Goal: Information Seeking & Learning: Learn about a topic

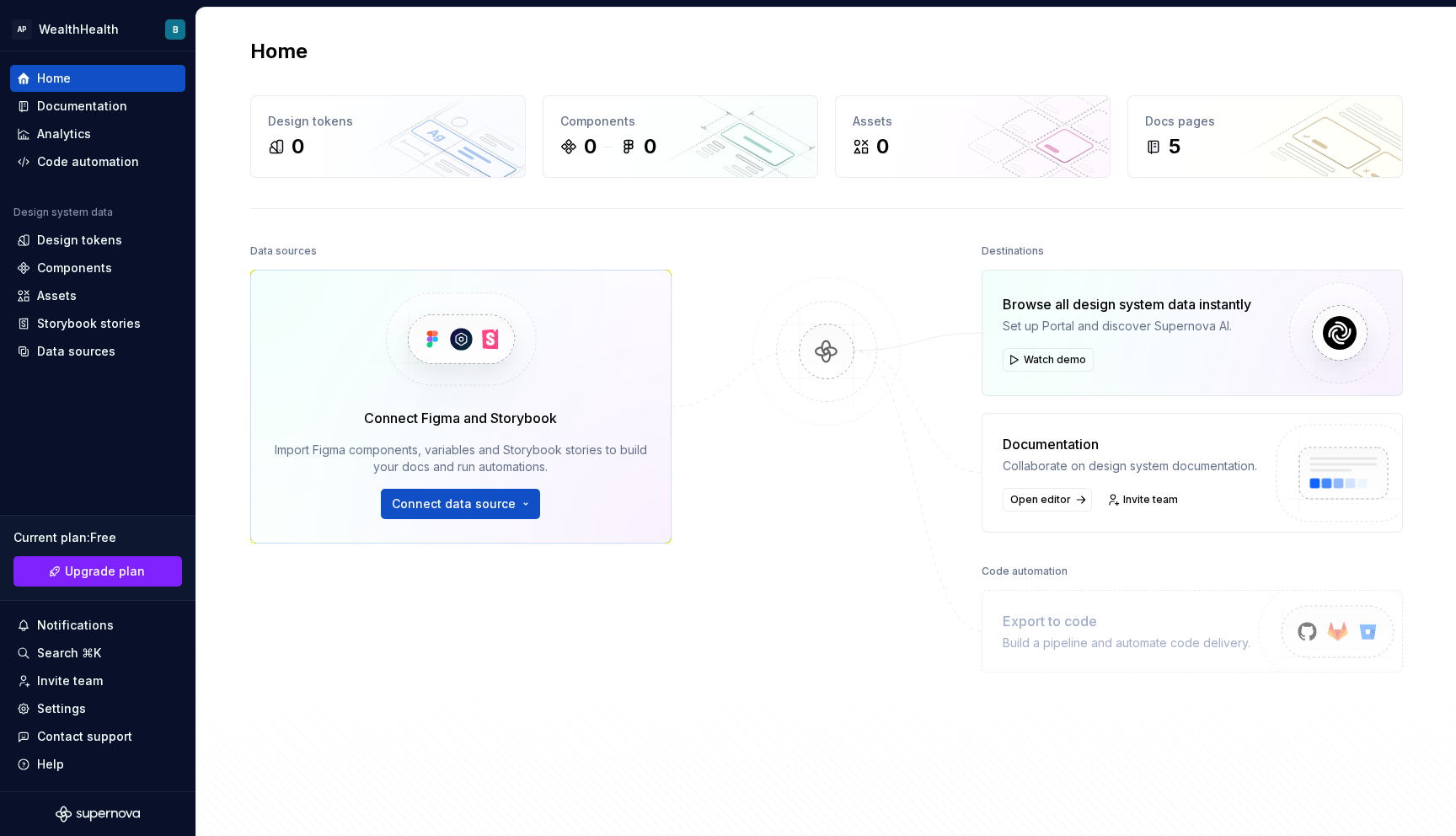
click at [788, 430] on img at bounding box center [826, 369] width 163 height 183
click at [68, 232] on div "Design tokens" at bounding box center [79, 240] width 85 height 17
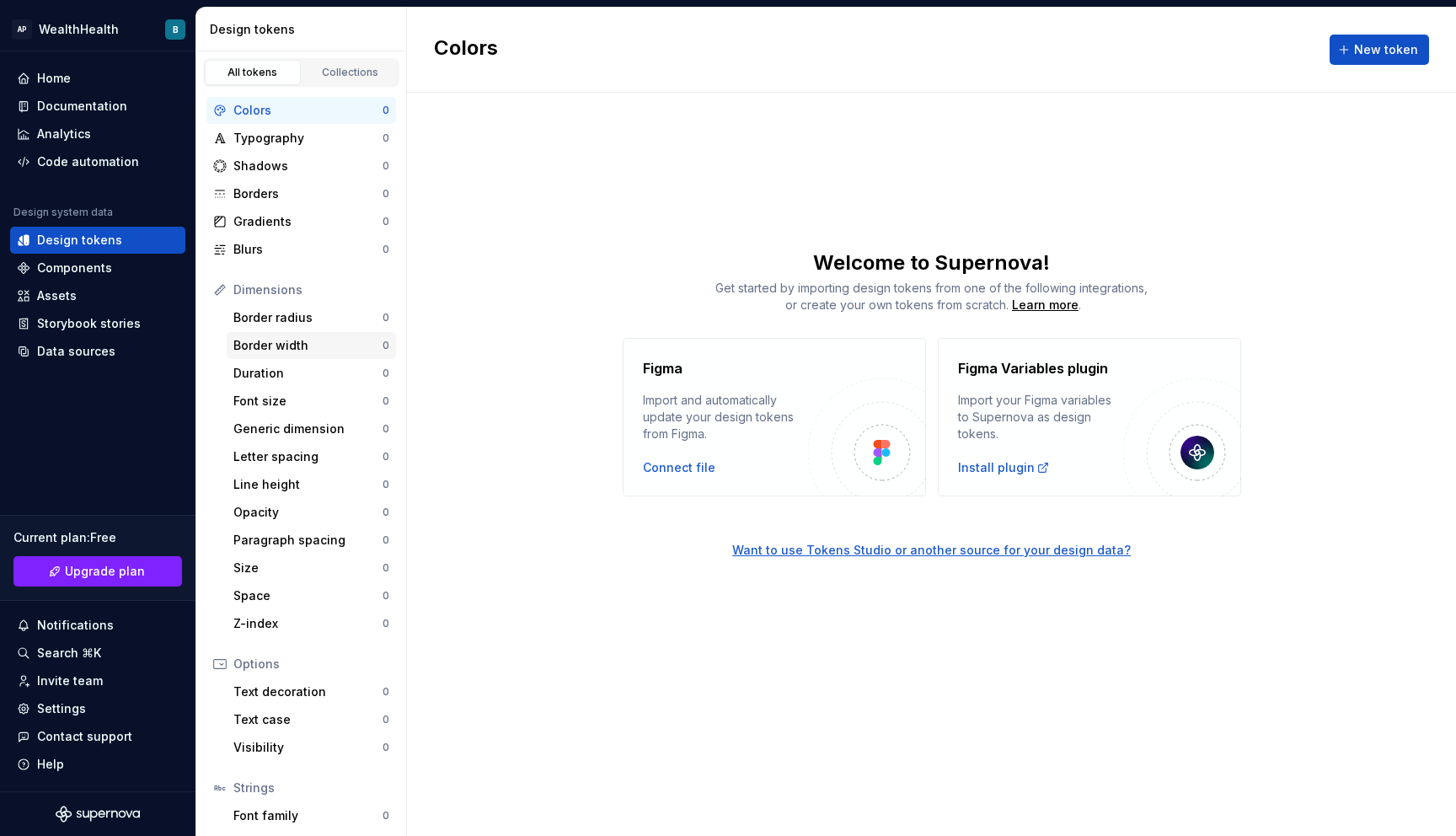
click at [292, 342] on div "Border width" at bounding box center [308, 346] width 149 height 17
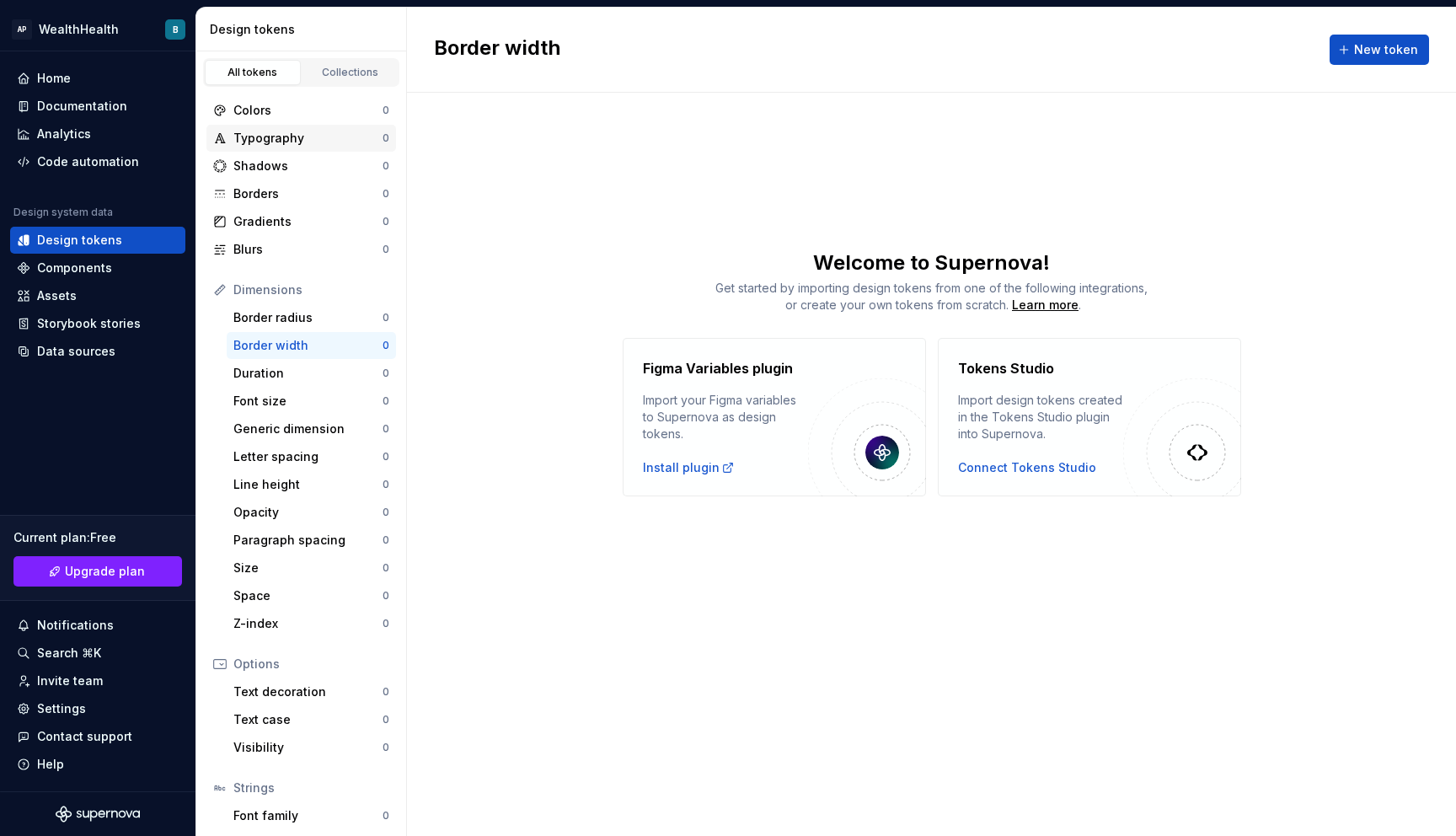
click at [274, 131] on div "Typography" at bounding box center [308, 139] width 149 height 17
